Goal: Information Seeking & Learning: Learn about a topic

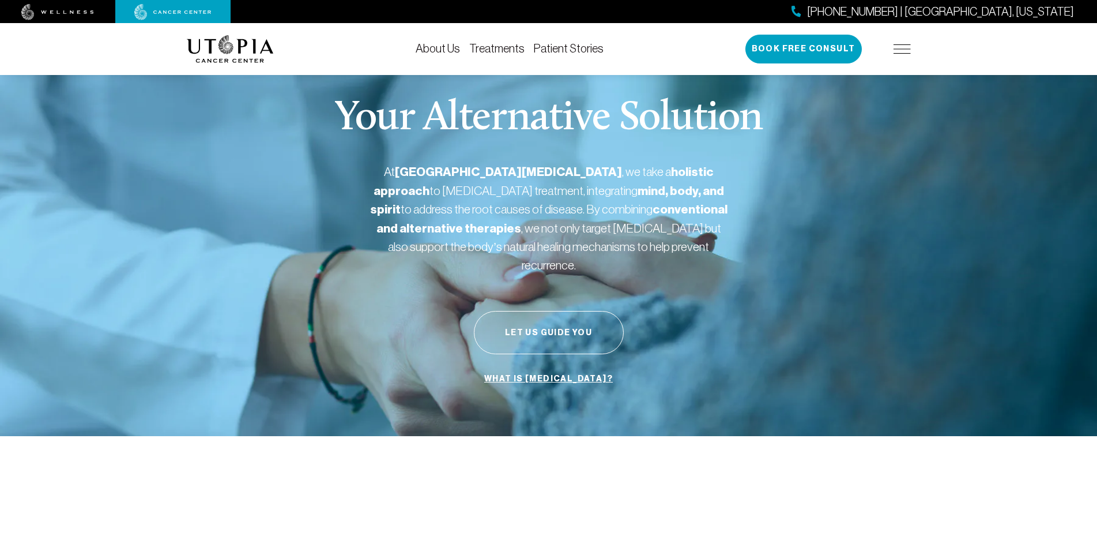
click at [471, 49] on link "Treatments" at bounding box center [496, 48] width 55 height 13
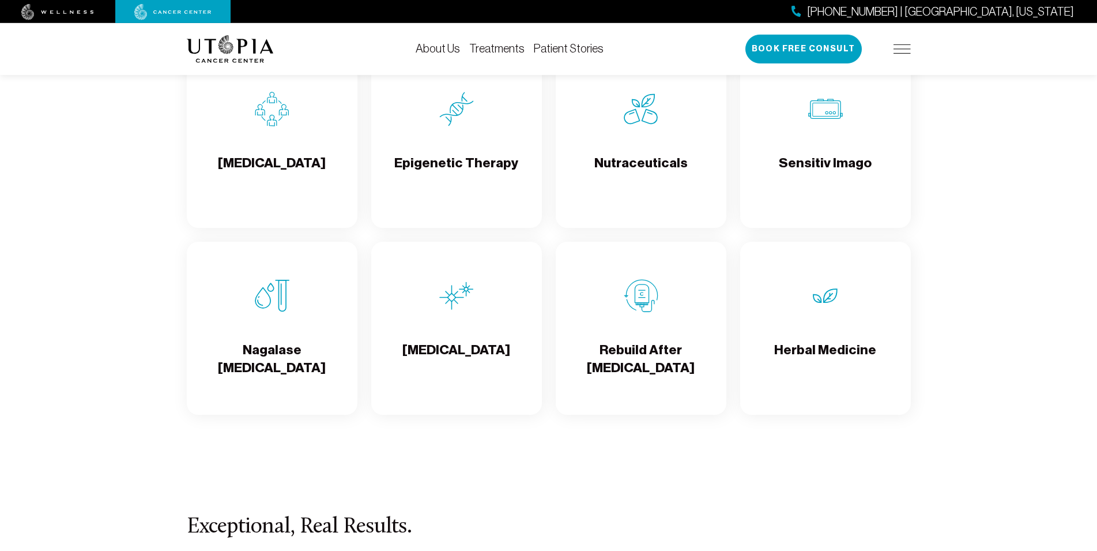
scroll to position [1941, 0]
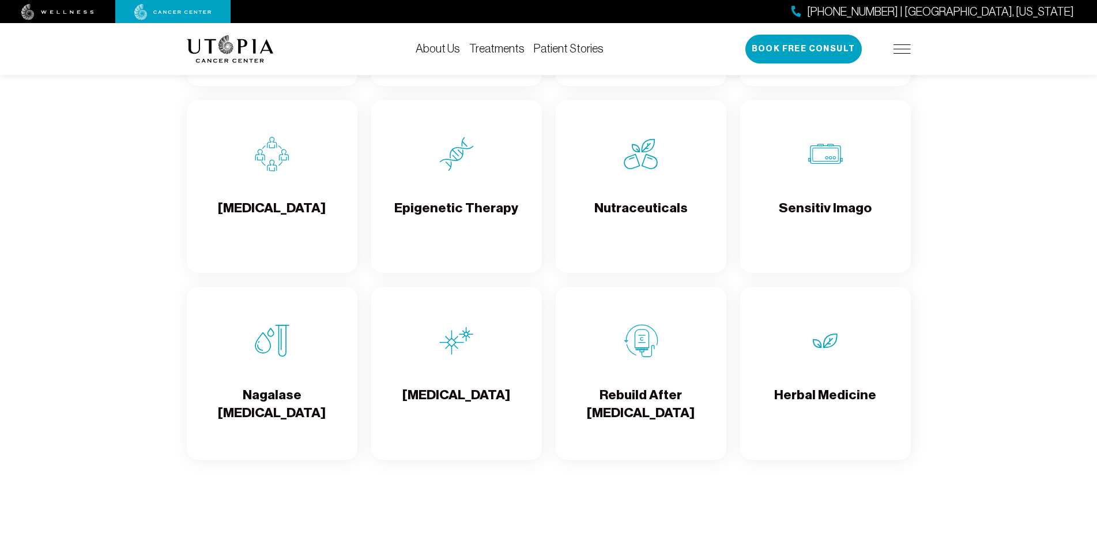
click at [448, 199] on h4 "Epigenetic Therapy" at bounding box center [456, 217] width 124 height 37
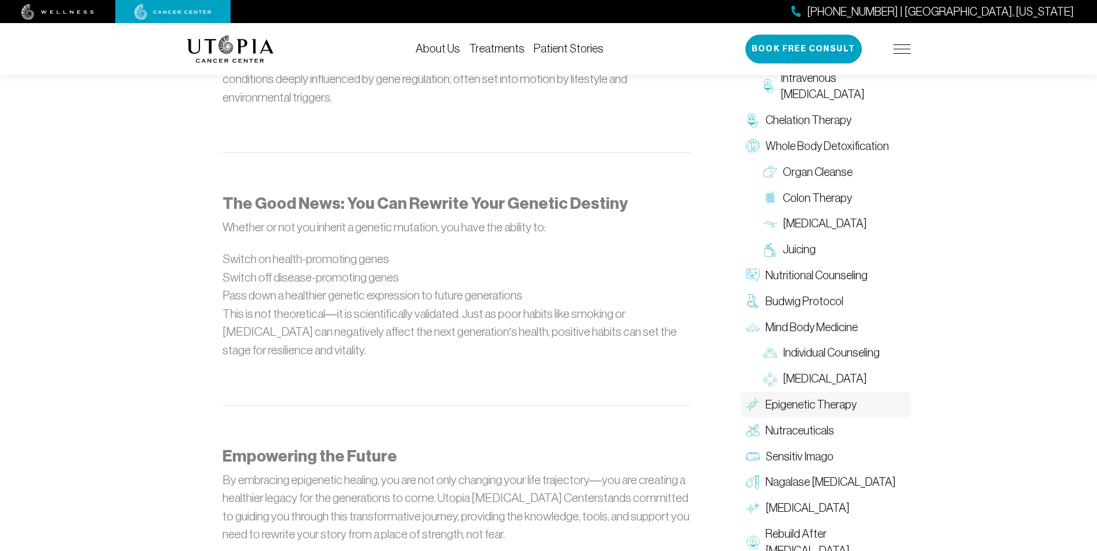
scroll to position [1059, 0]
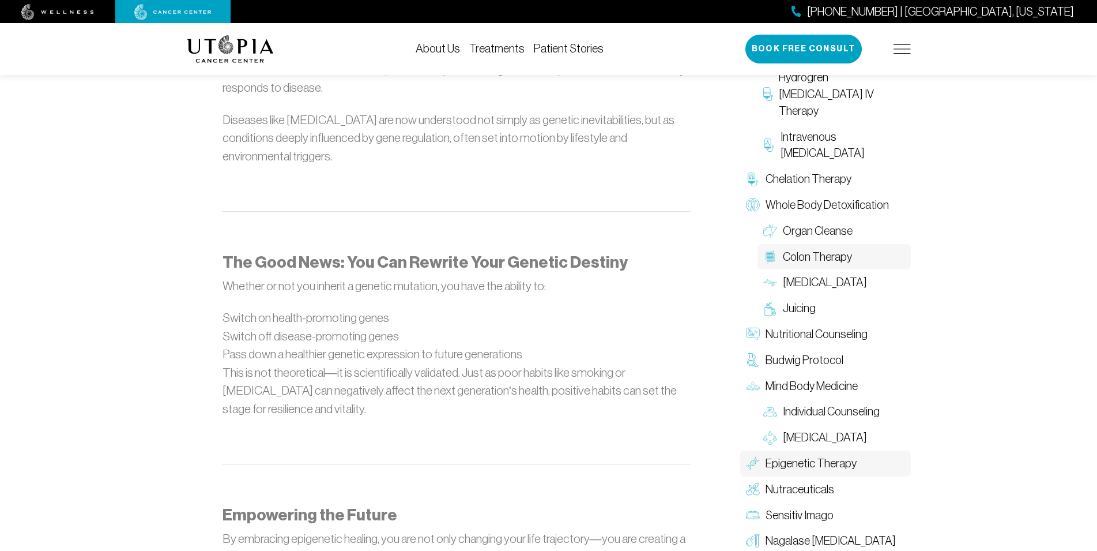
click at [787, 257] on span "Colon Therapy" at bounding box center [817, 257] width 69 height 17
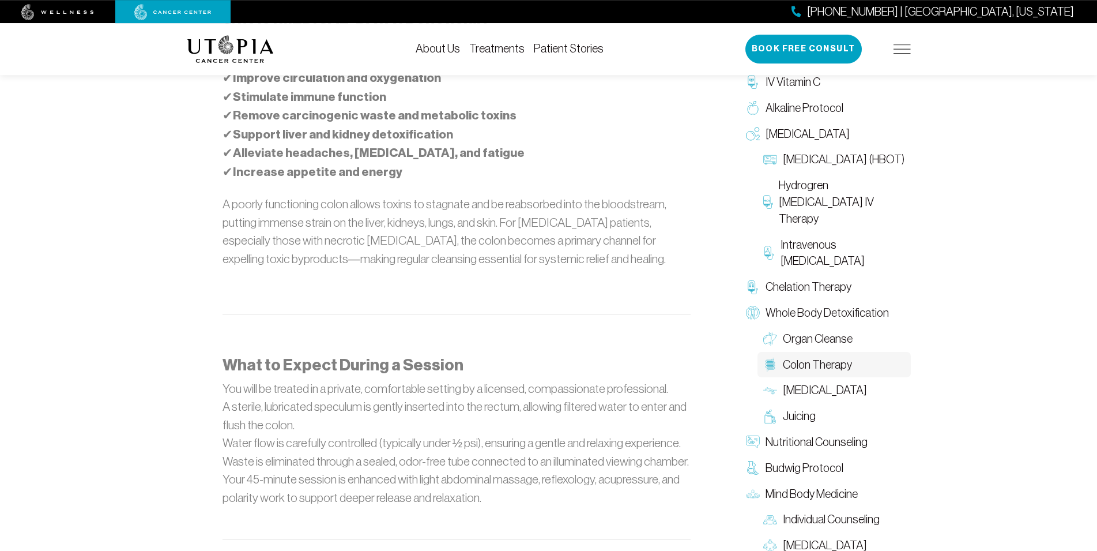
scroll to position [1059, 0]
